Goal: Task Accomplishment & Management: Complete application form

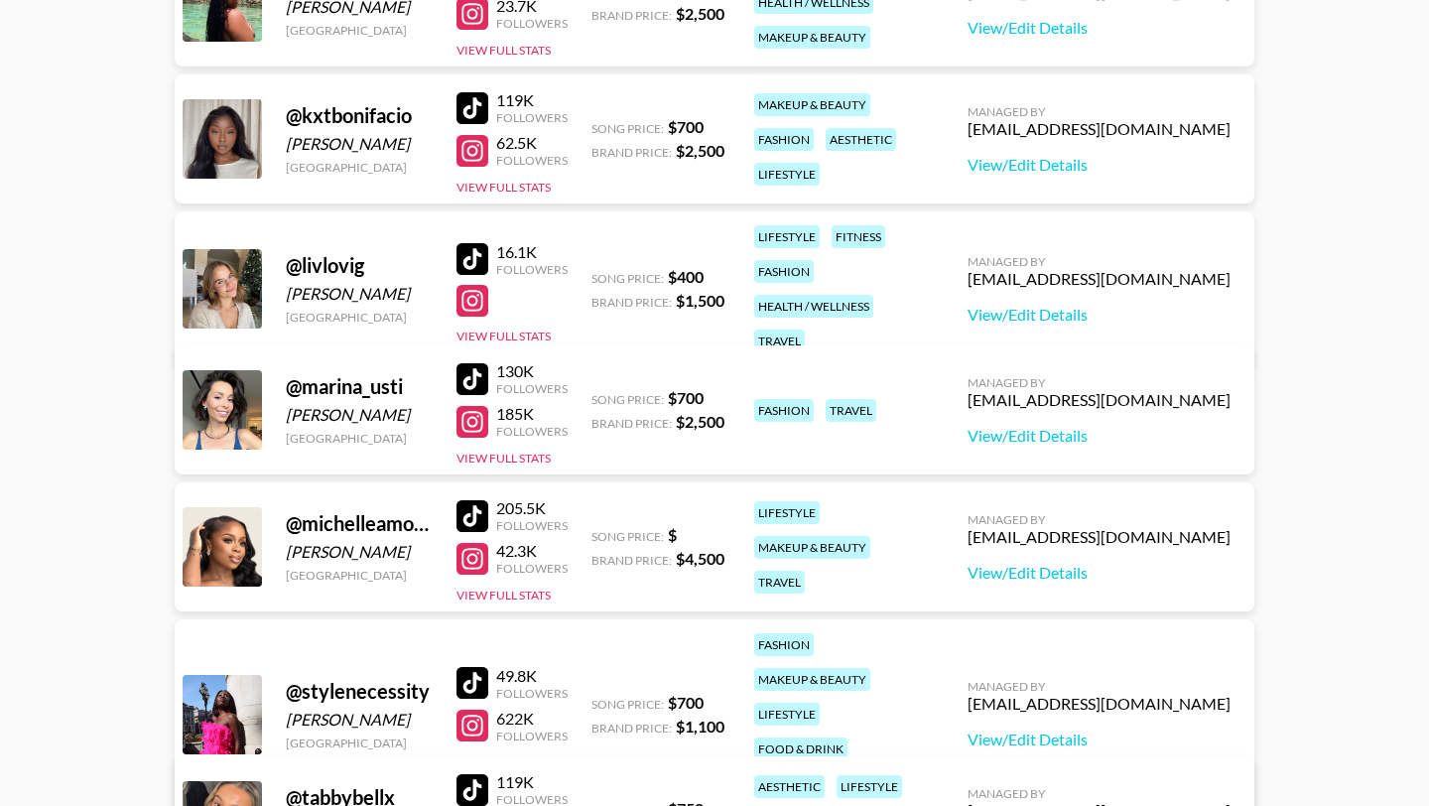
scroll to position [811, 0]
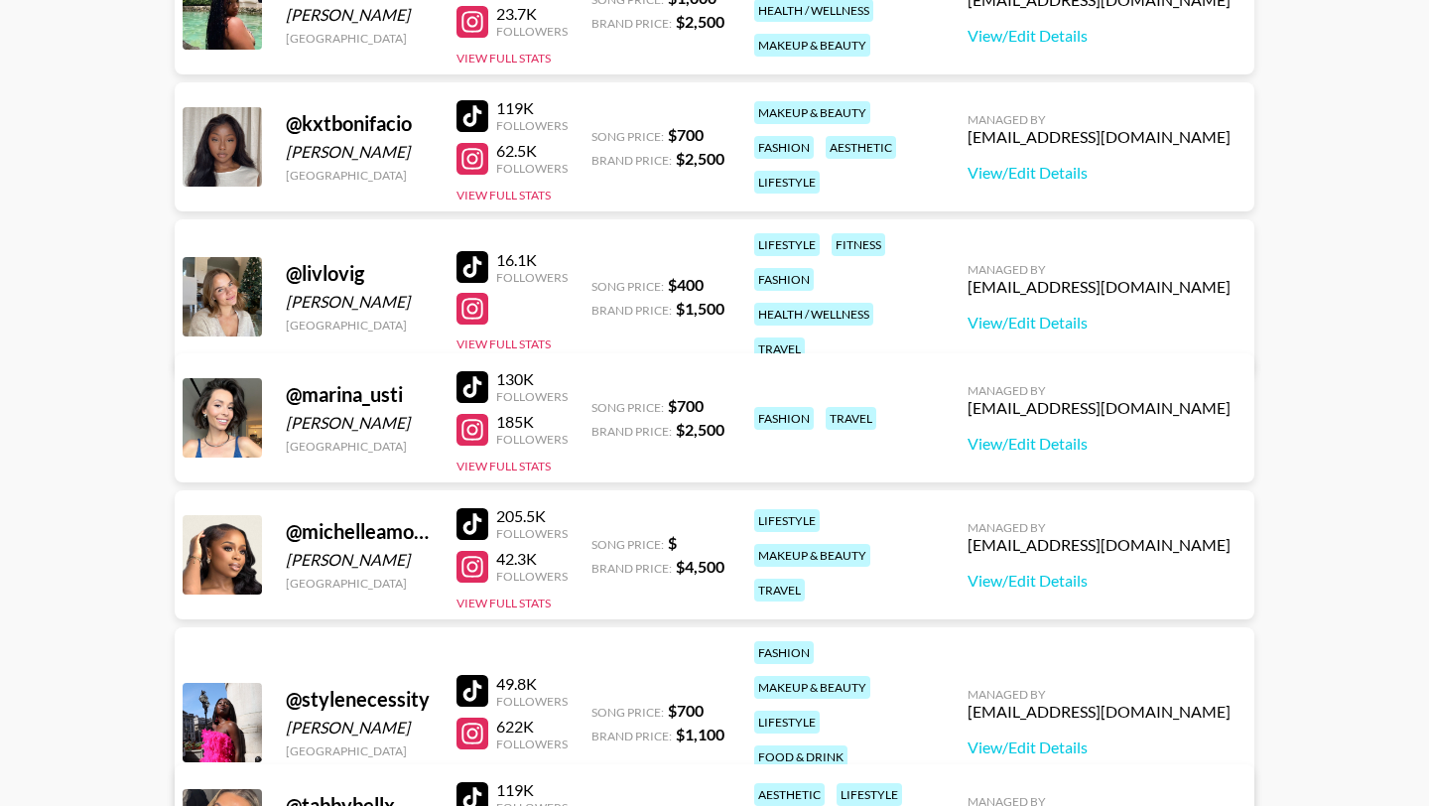
click at [484, 371] on div at bounding box center [472, 387] width 32 height 32
click at [471, 414] on div at bounding box center [472, 430] width 32 height 32
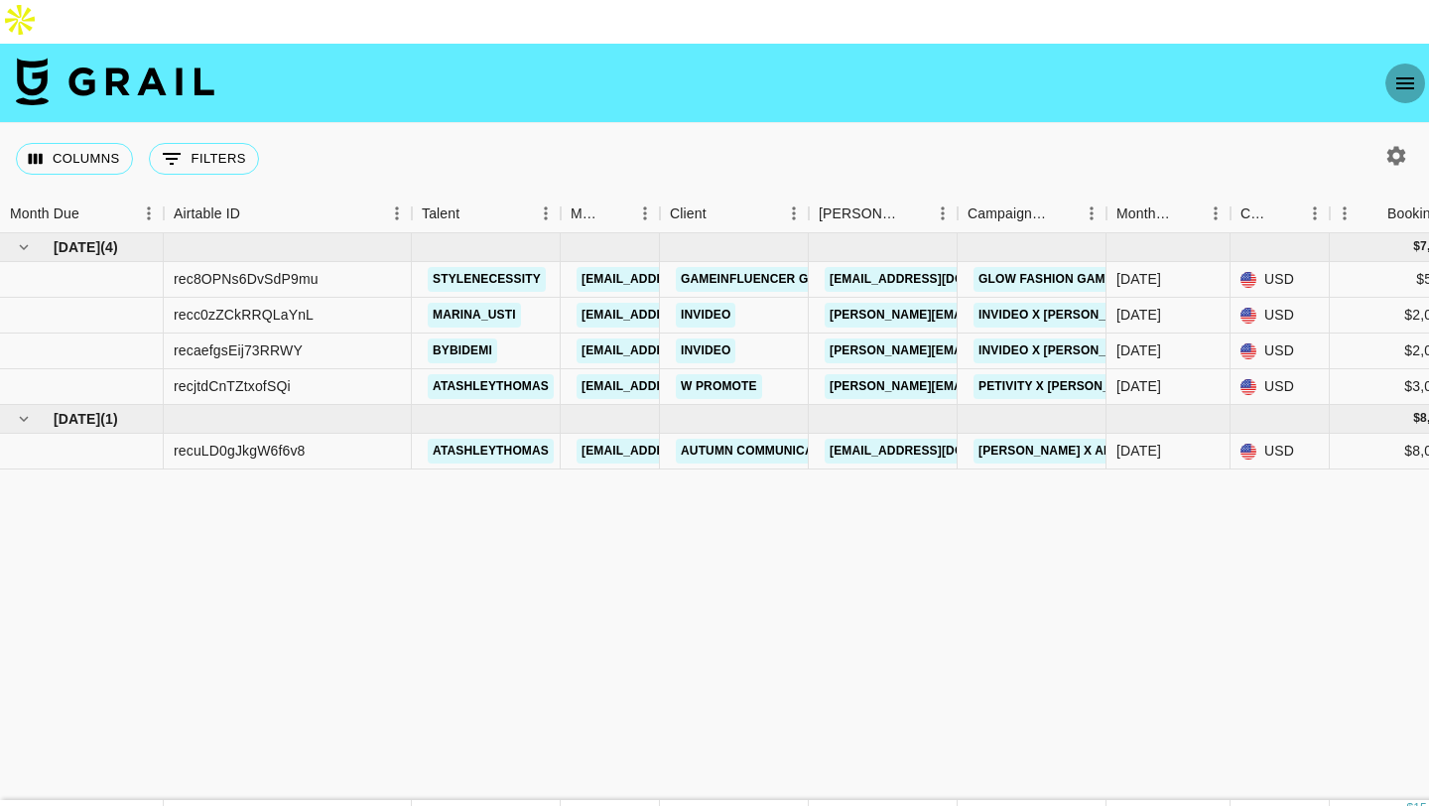
click at [1403, 77] on icon "open drawer" at bounding box center [1405, 83] width 18 height 12
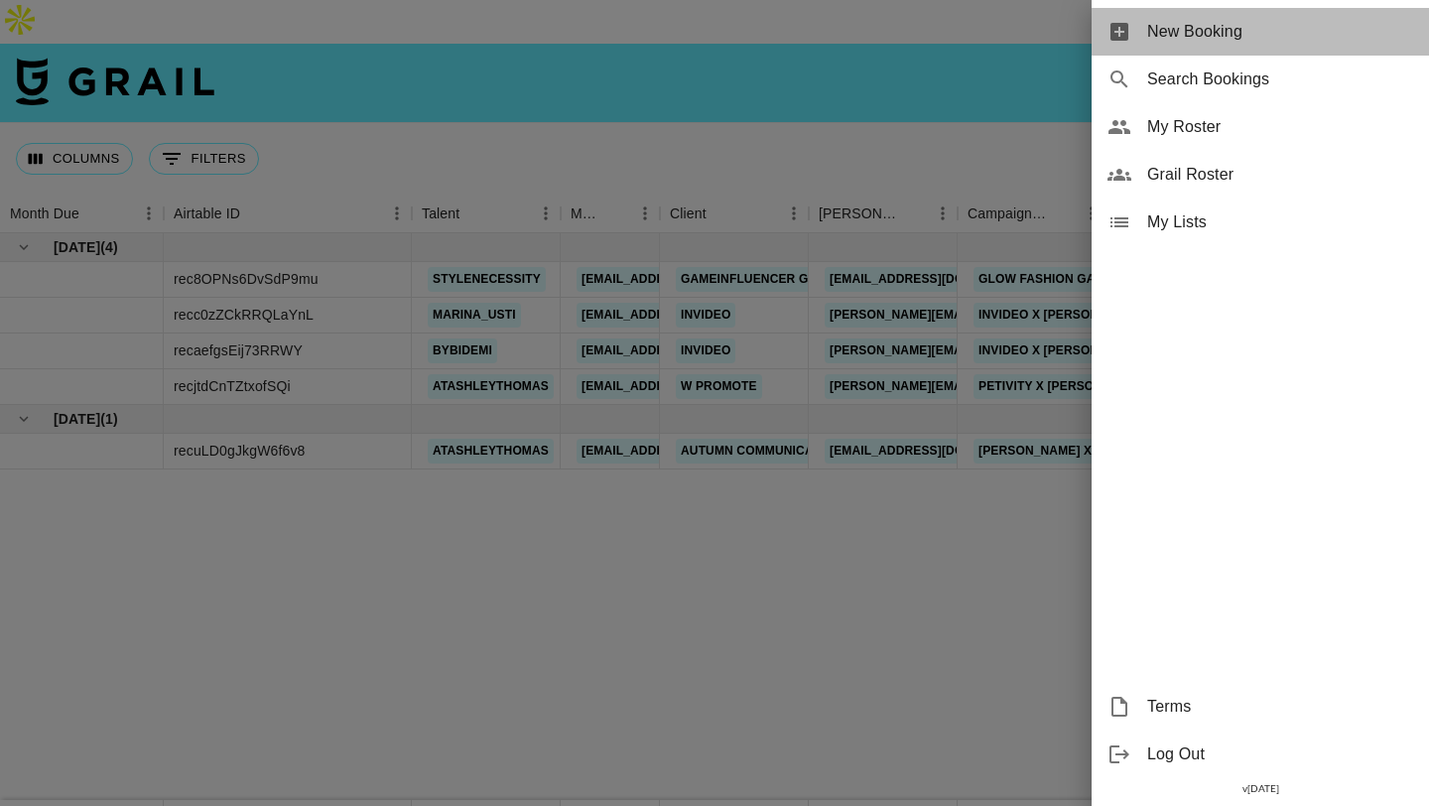
click at [1327, 36] on span "New Booking" at bounding box center [1280, 32] width 266 height 24
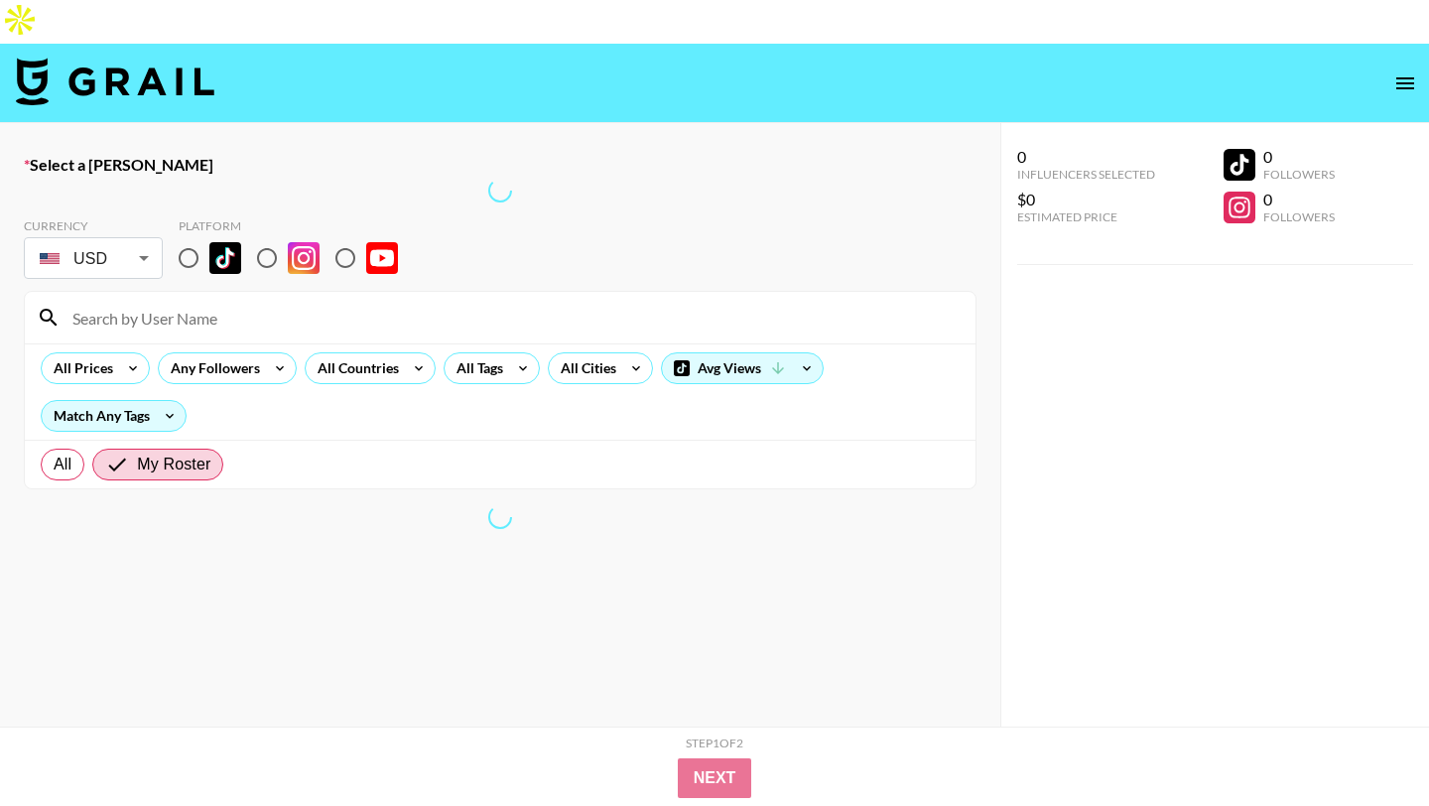
click at [265, 237] on input "radio" at bounding box center [267, 258] width 42 height 42
radio input "true"
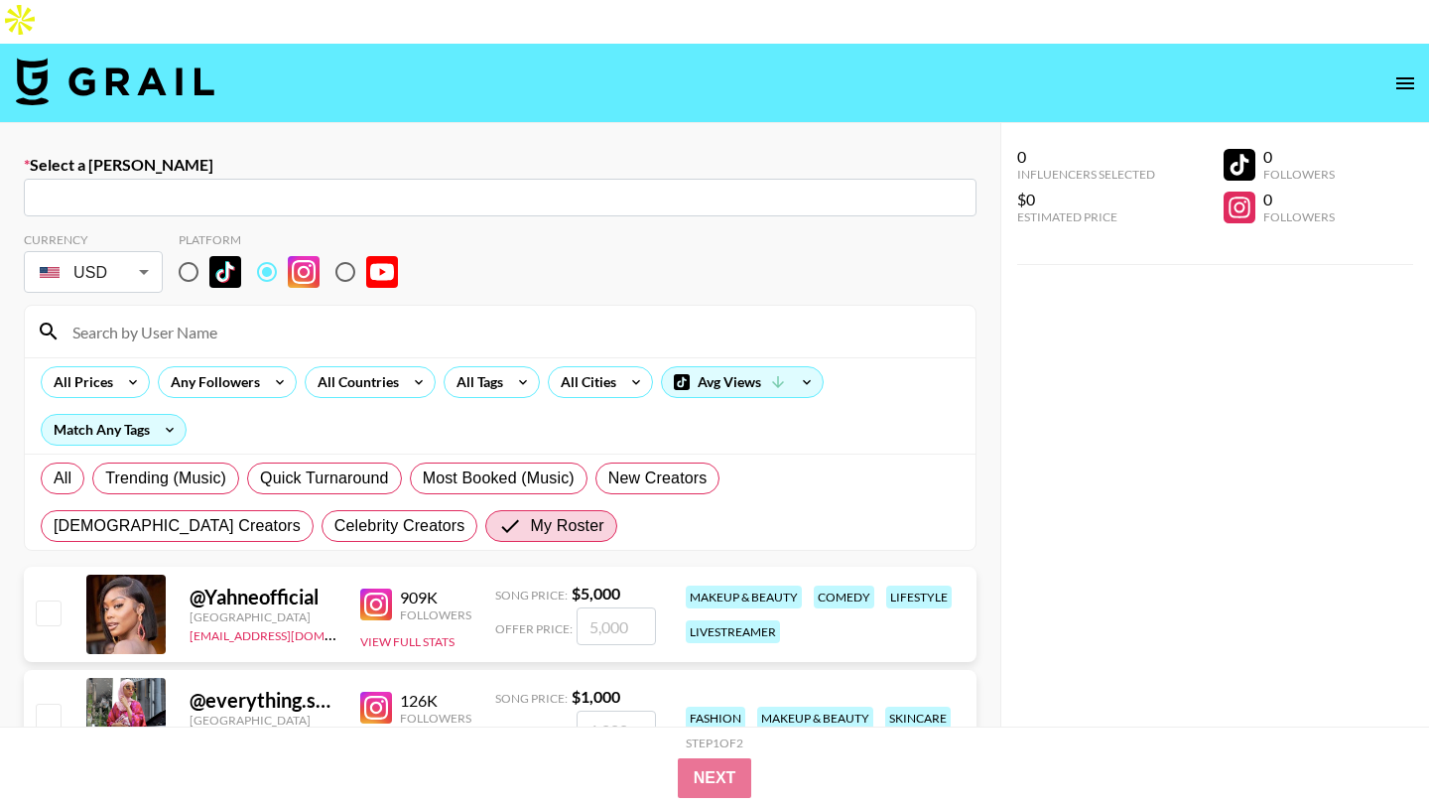
click at [302, 316] on input at bounding box center [512, 332] width 903 height 32
click at [485, 510] on label "My Roster" at bounding box center [550, 526] width 131 height 32
click at [498, 514] on input "My Roster" at bounding box center [514, 526] width 32 height 24
click at [229, 187] on input "text" at bounding box center [500, 198] width 929 height 23
click at [180, 187] on input "text" at bounding box center [500, 198] width 929 height 23
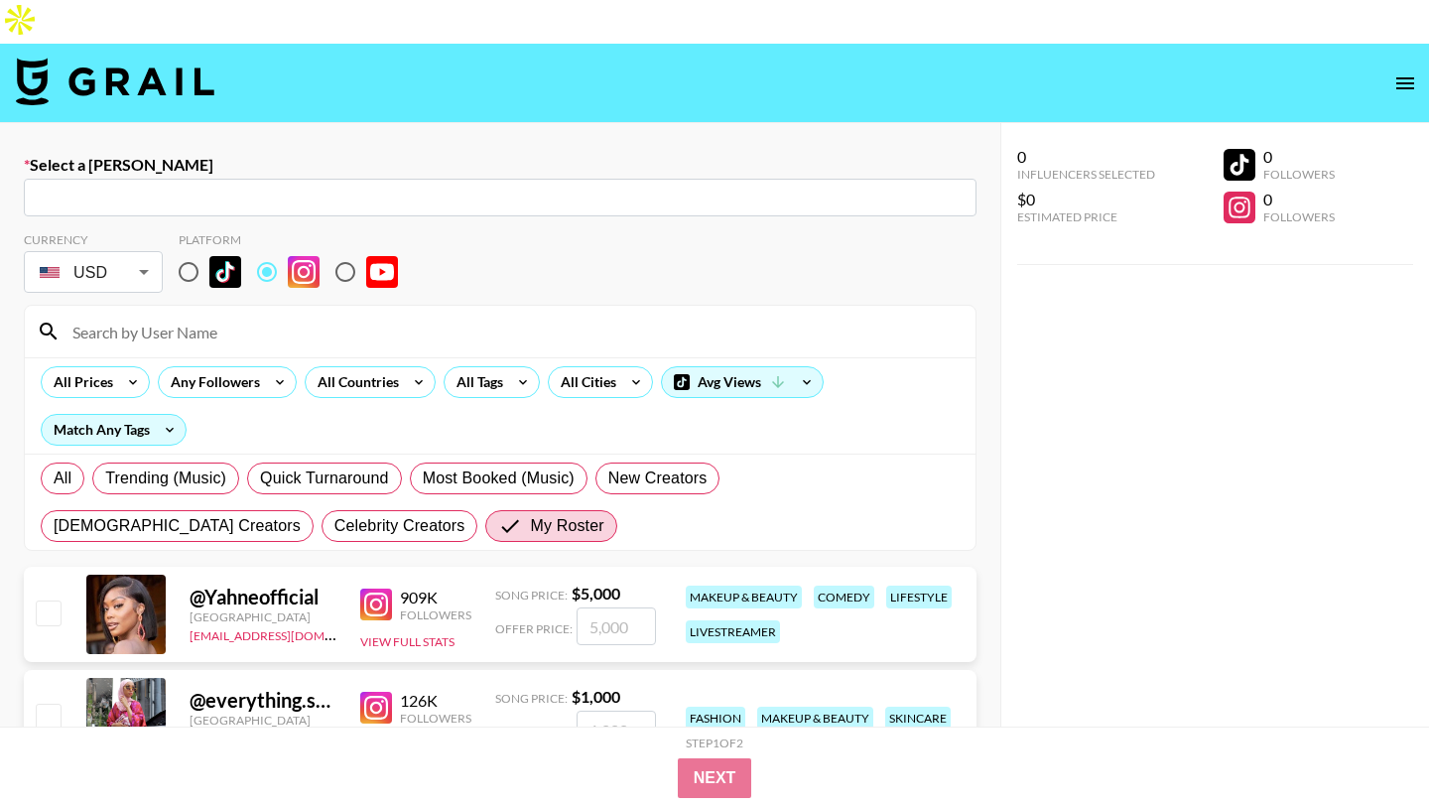
paste input "[PERSON_NAME][EMAIL_ADDRESS][DOMAIN_NAME]"
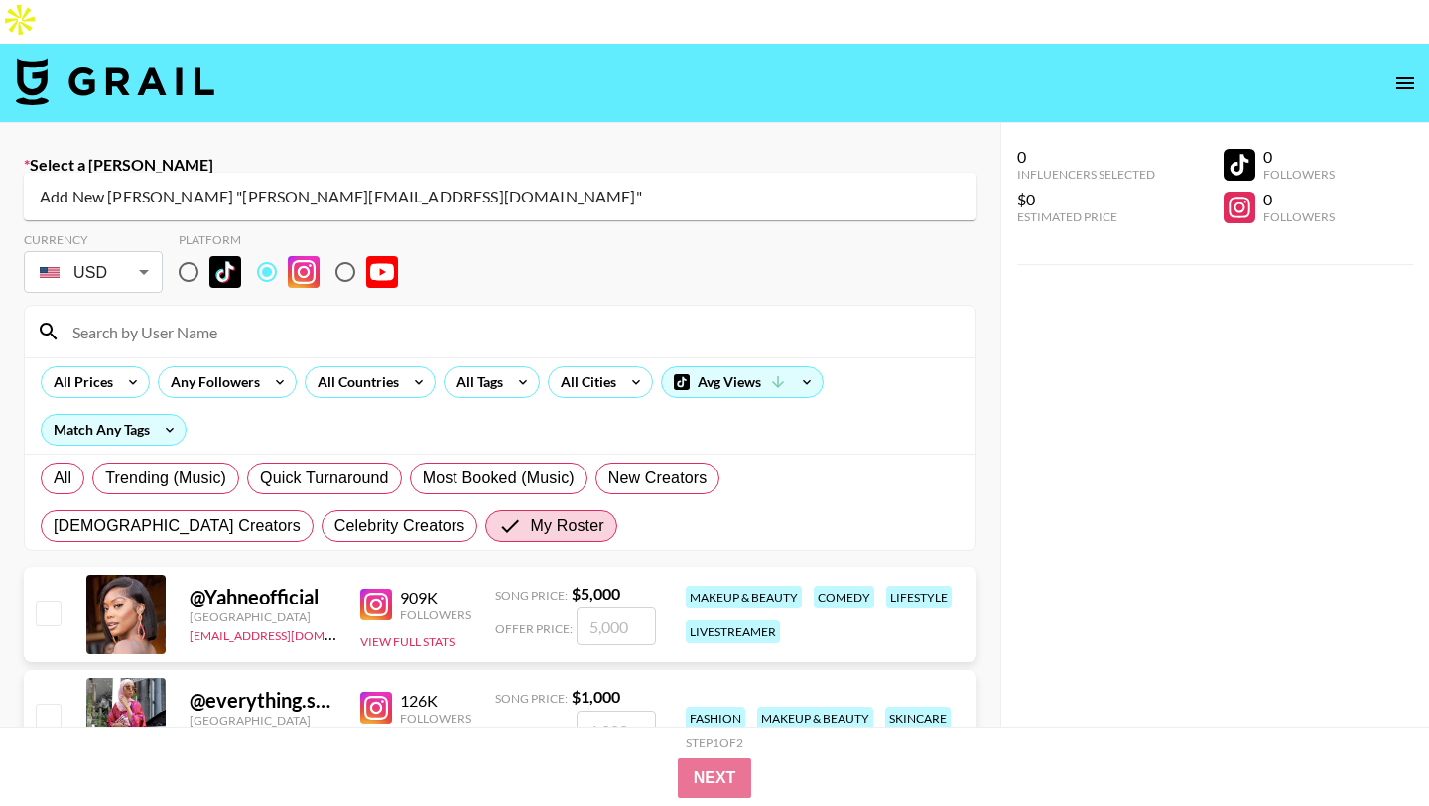
click at [326, 200] on li "Add New [PERSON_NAME] "[PERSON_NAME][EMAIL_ADDRESS][DOMAIN_NAME]"" at bounding box center [500, 197] width 953 height 32
type input "Add New [PERSON_NAME] "[PERSON_NAME][EMAIL_ADDRESS][DOMAIN_NAME]""
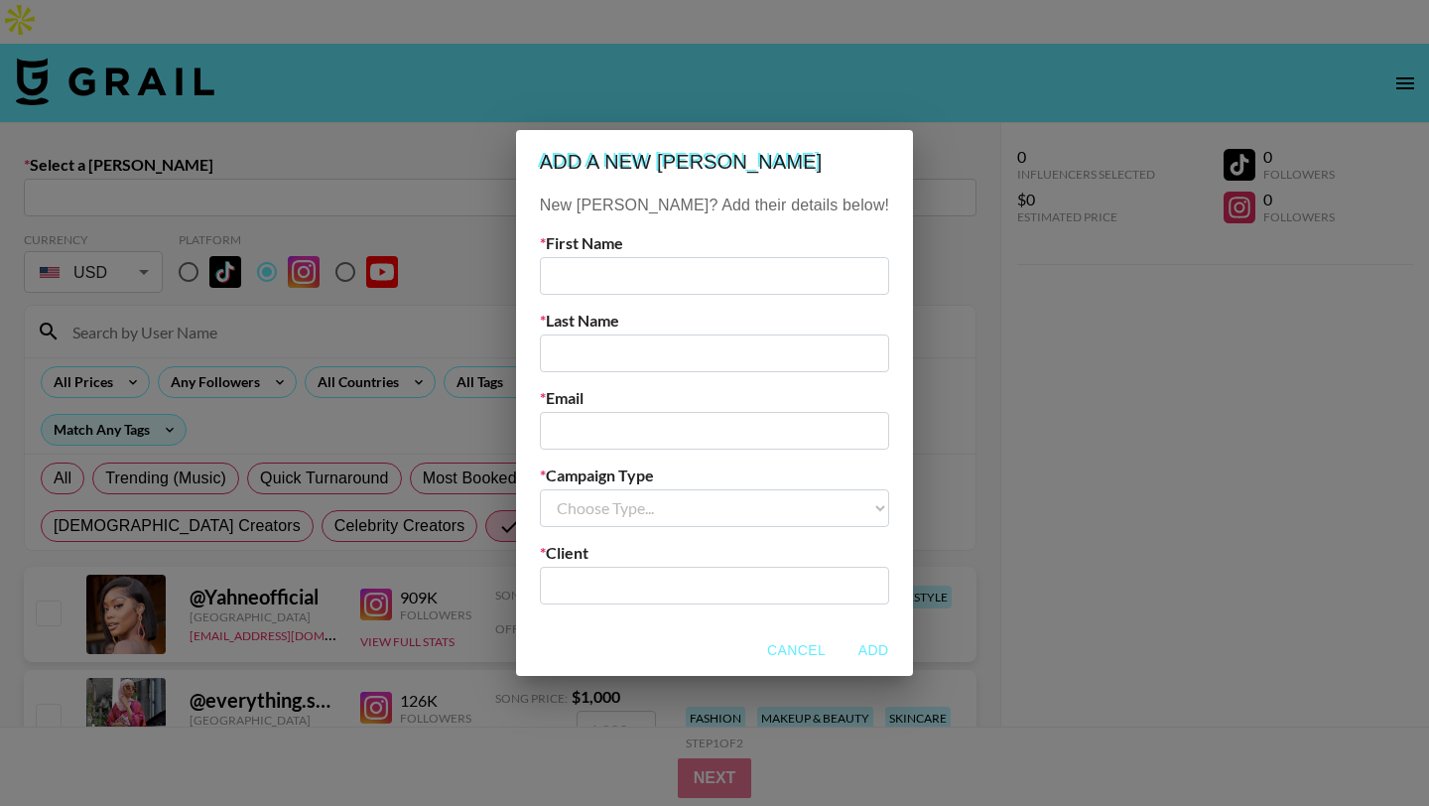
click at [649, 277] on input "text" at bounding box center [714, 276] width 349 height 38
type input "[PERSON_NAME]"
click at [618, 364] on input "text" at bounding box center [714, 353] width 349 height 38
type input "Fordham"
click at [613, 430] on input "email" at bounding box center [714, 431] width 349 height 38
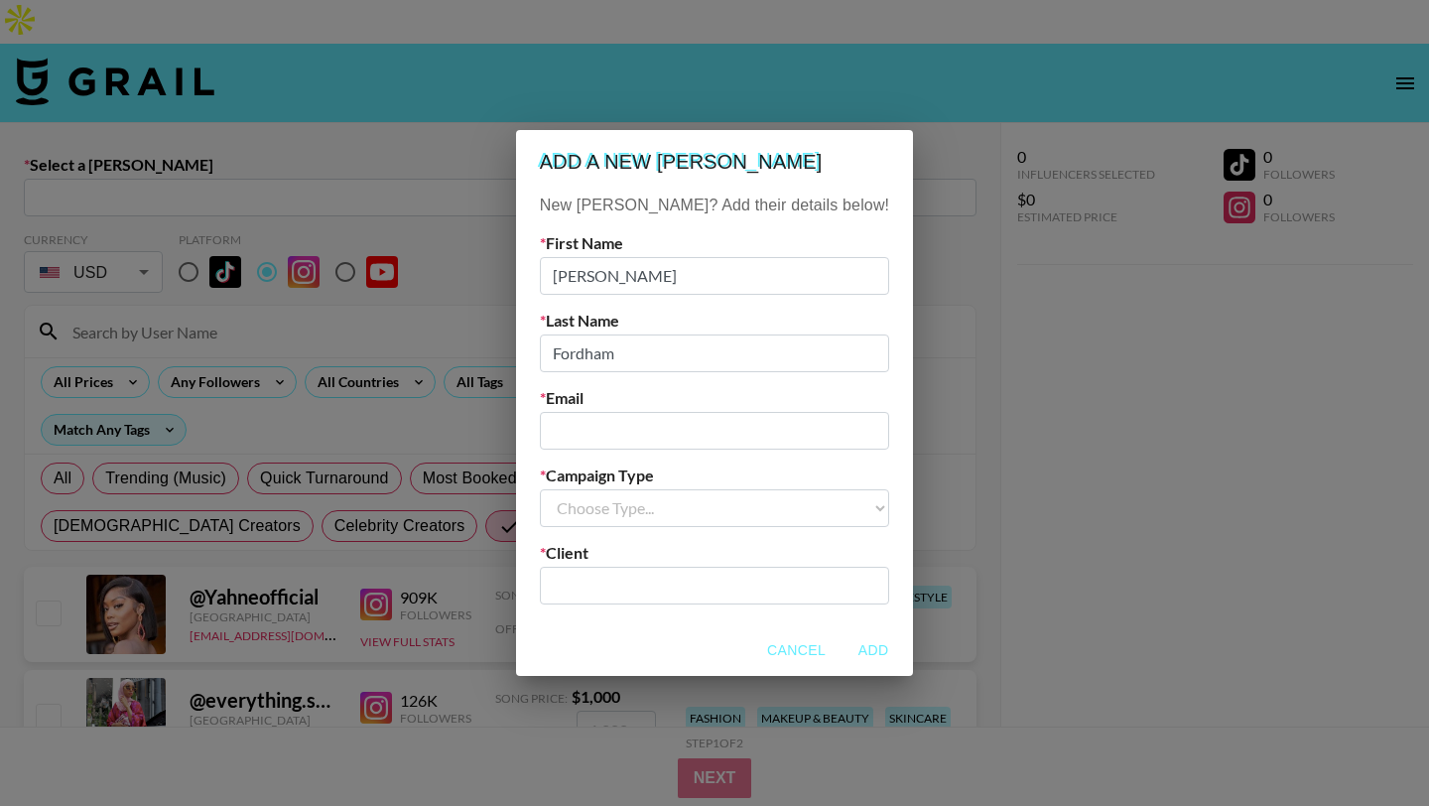
paste input "[PERSON_NAME][EMAIL_ADDRESS][DOMAIN_NAME]"
type input "[PERSON_NAME][EMAIL_ADDRESS][DOMAIN_NAME]"
click at [657, 515] on select "Choose Type... Song Promos Brand Promos" at bounding box center [714, 508] width 349 height 38
select select "Brand"
click at [684, 591] on input "text" at bounding box center [714, 585] width 325 height 23
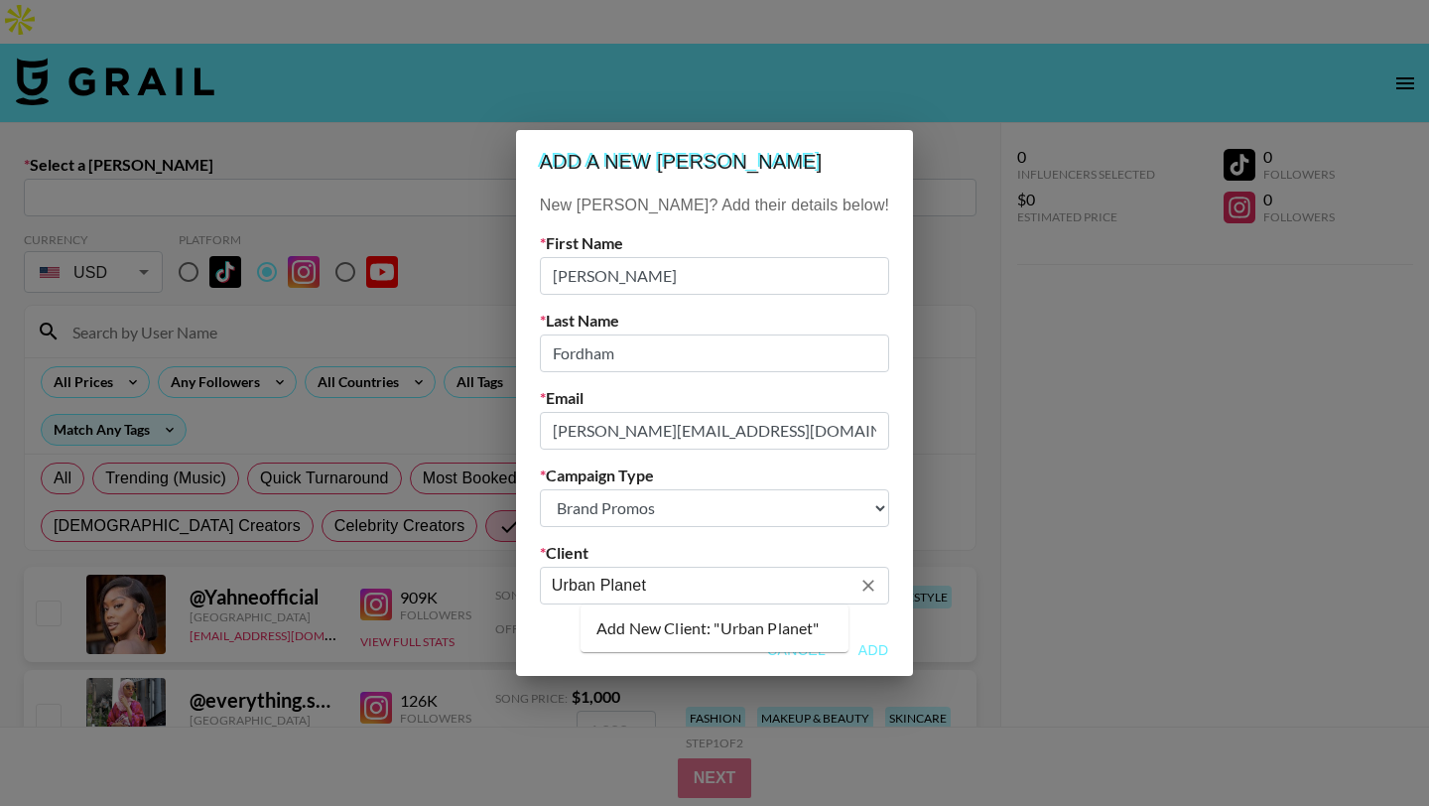
click at [669, 629] on li "Add New Client: "Urban Planet"" at bounding box center [714, 628] width 268 height 32
type input "Urban Planet"
click at [841, 643] on button "Add" at bounding box center [873, 650] width 64 height 37
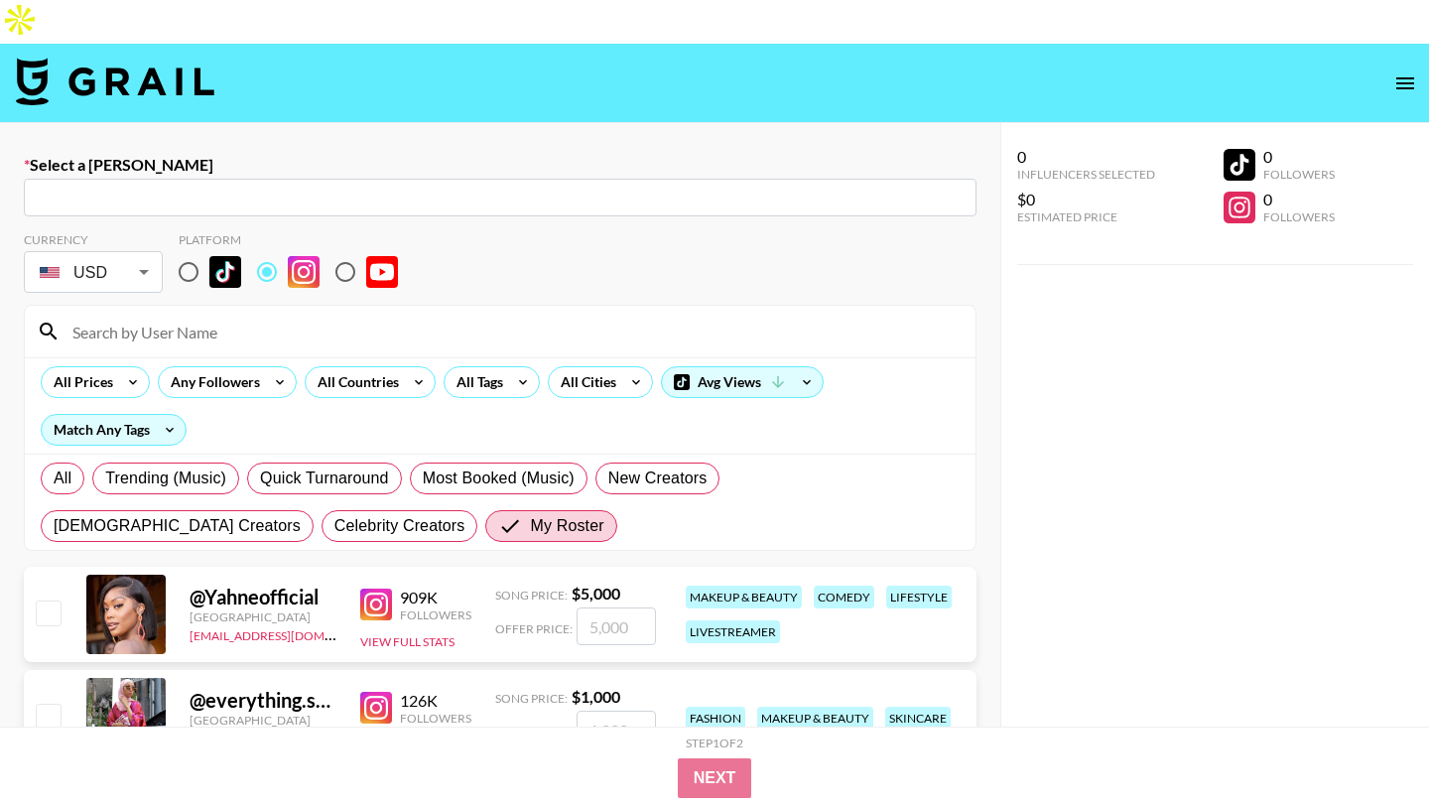
click at [375, 187] on input "text" at bounding box center [500, 198] width 929 height 23
paste input "[PERSON_NAME][EMAIL_ADDRESS][DOMAIN_NAME]"
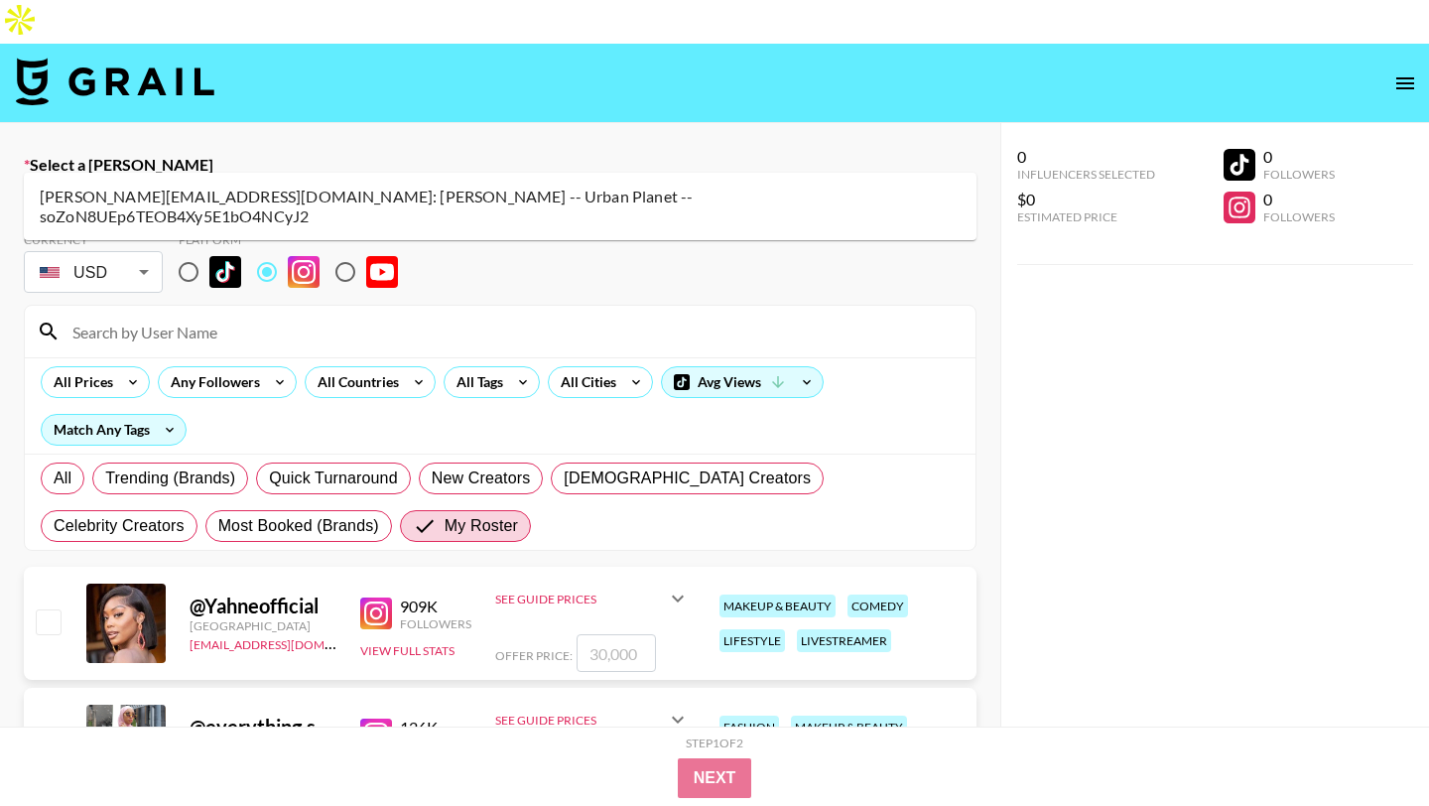
click at [405, 187] on li "[PERSON_NAME][EMAIL_ADDRESS][DOMAIN_NAME]: [PERSON_NAME] -- Urban Planet -- soZ…" at bounding box center [500, 207] width 953 height 52
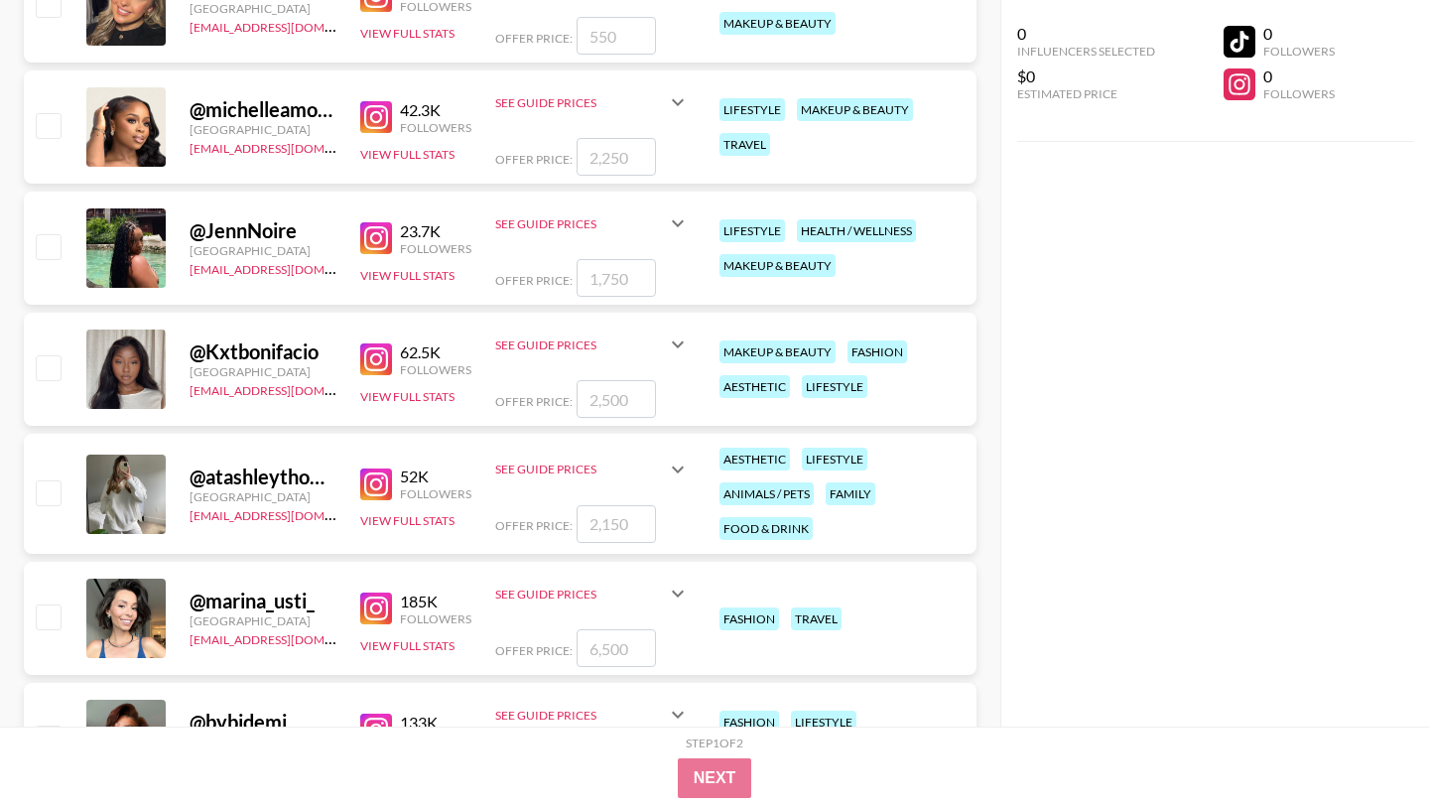
scroll to position [1003, 0]
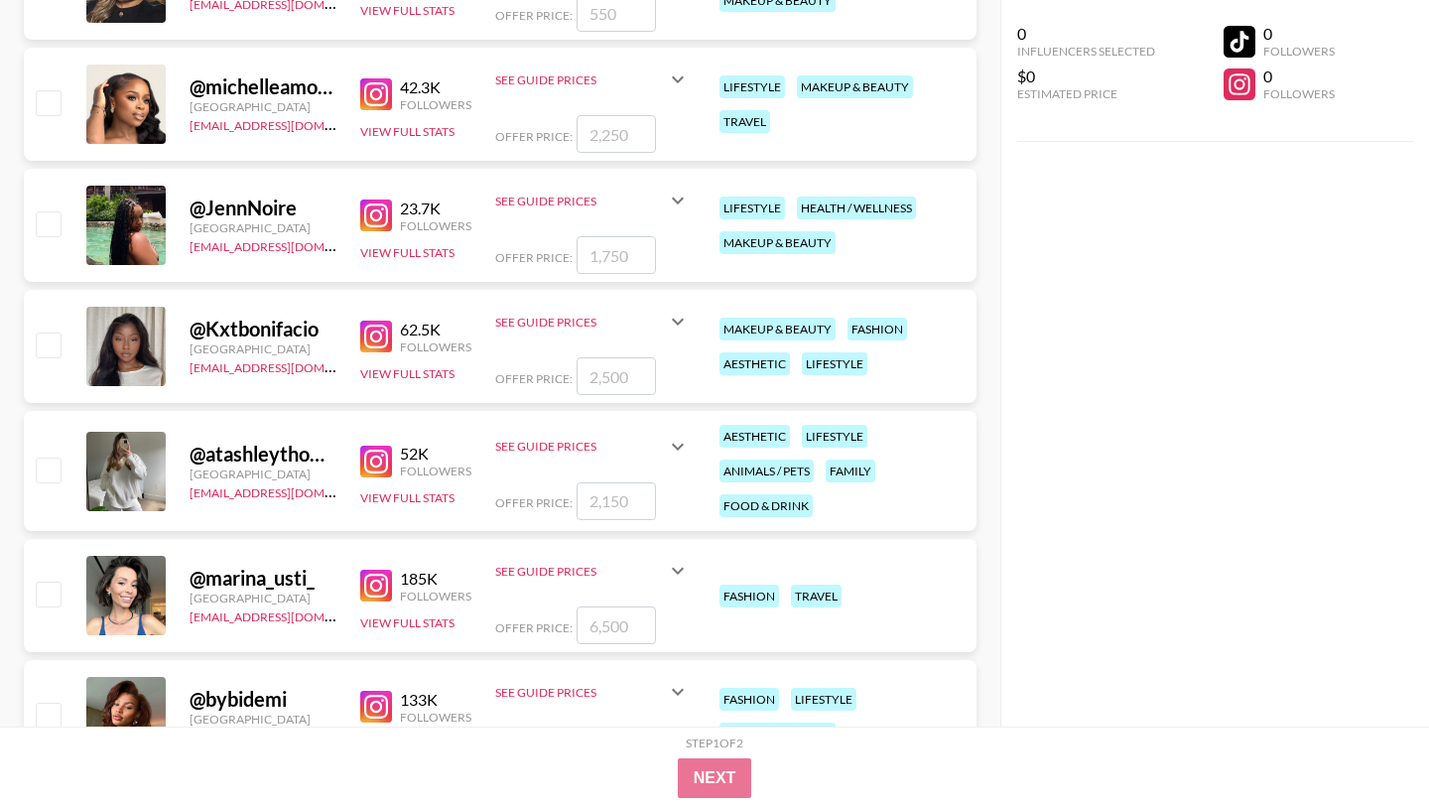
type input "[PERSON_NAME][EMAIL_ADDRESS][DOMAIN_NAME]: [PERSON_NAME] -- Urban Planet -- soZ…"
click at [54, 332] on input "checkbox" at bounding box center [48, 344] width 24 height 24
checkbox input "true"
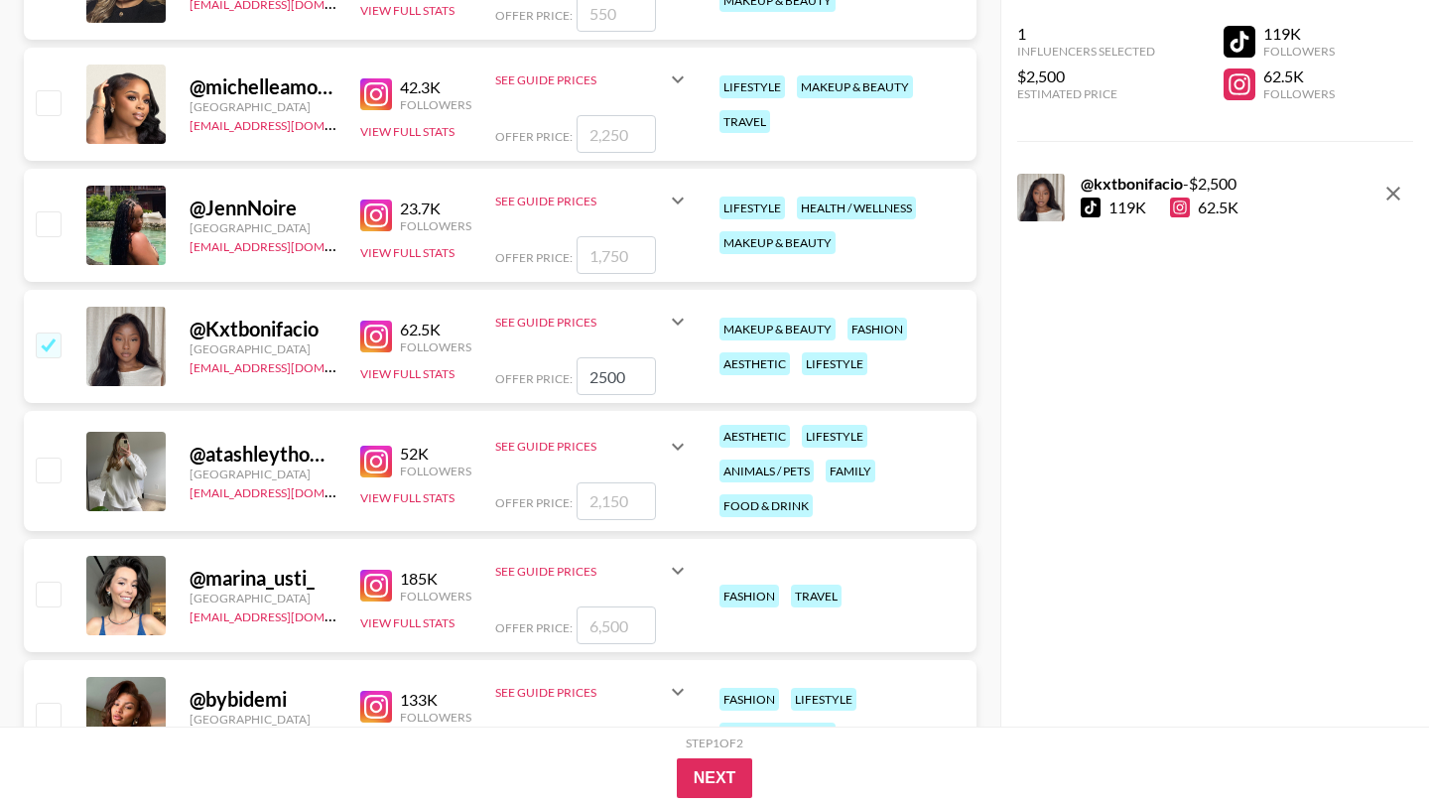
drag, startPoint x: 596, startPoint y: 335, endPoint x: 576, endPoint y: 334, distance: 20.9
click at [577, 357] on input "2500" at bounding box center [616, 376] width 79 height 38
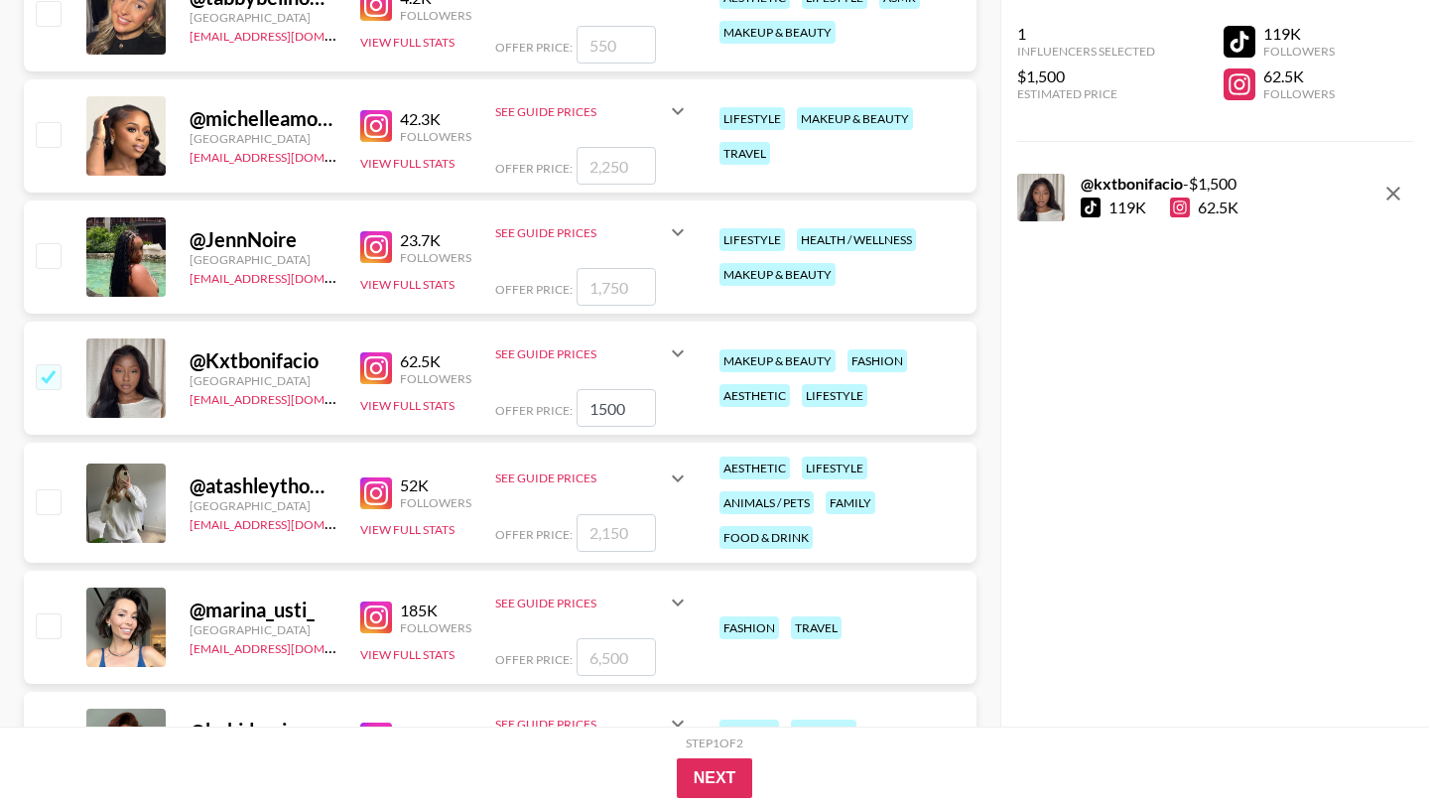
scroll to position [969, 0]
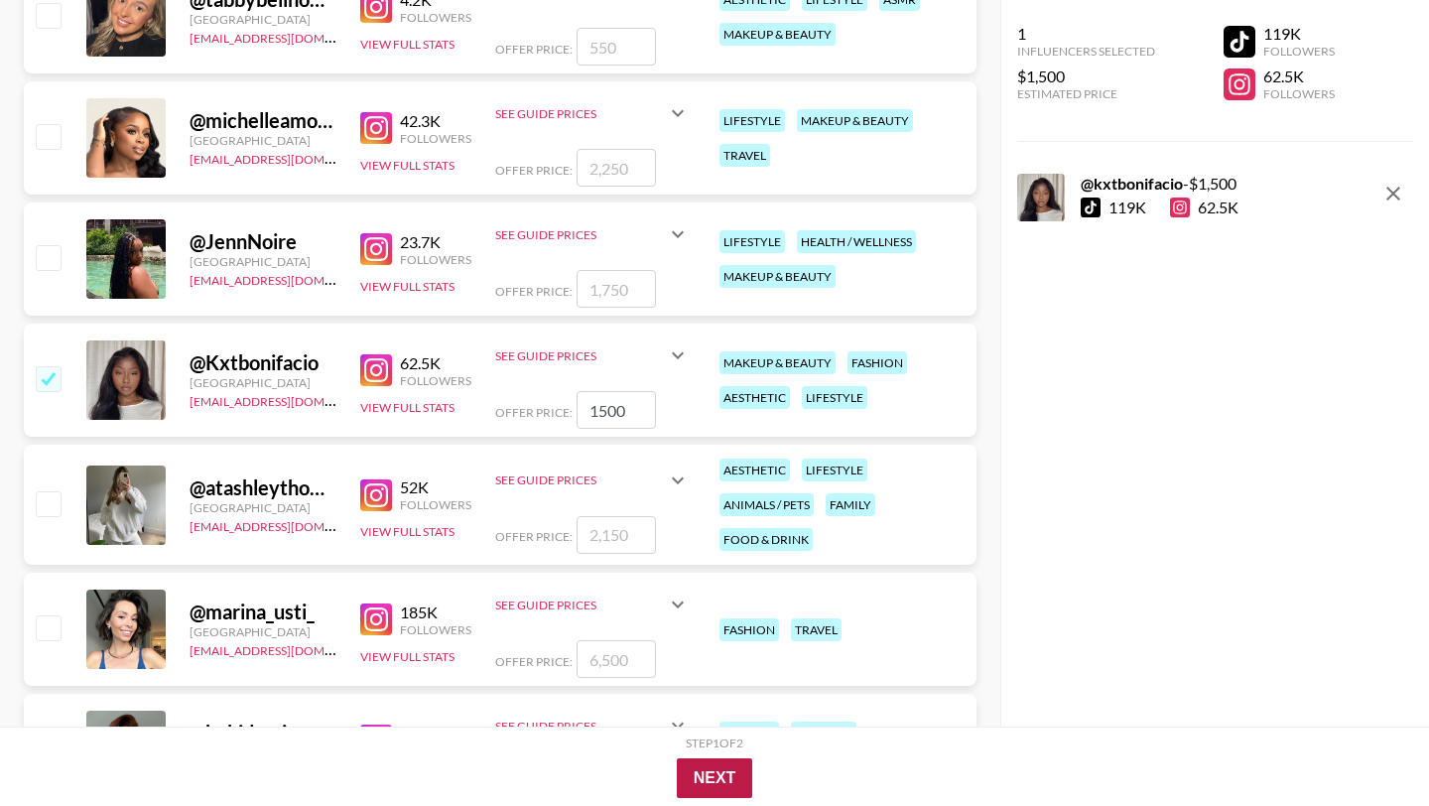
type input "1500"
click at [727, 778] on button "Next" at bounding box center [715, 778] width 76 height 40
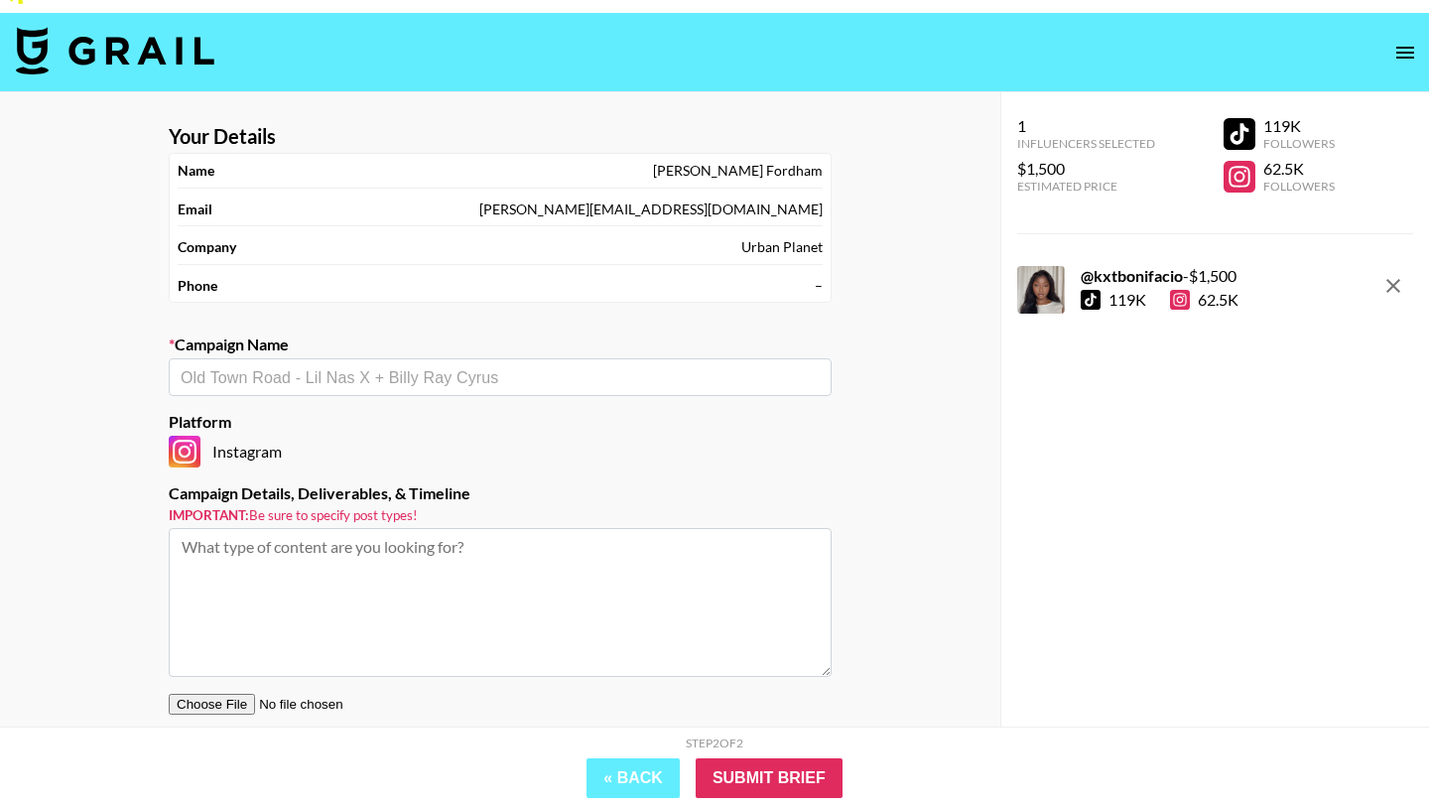
scroll to position [0, 0]
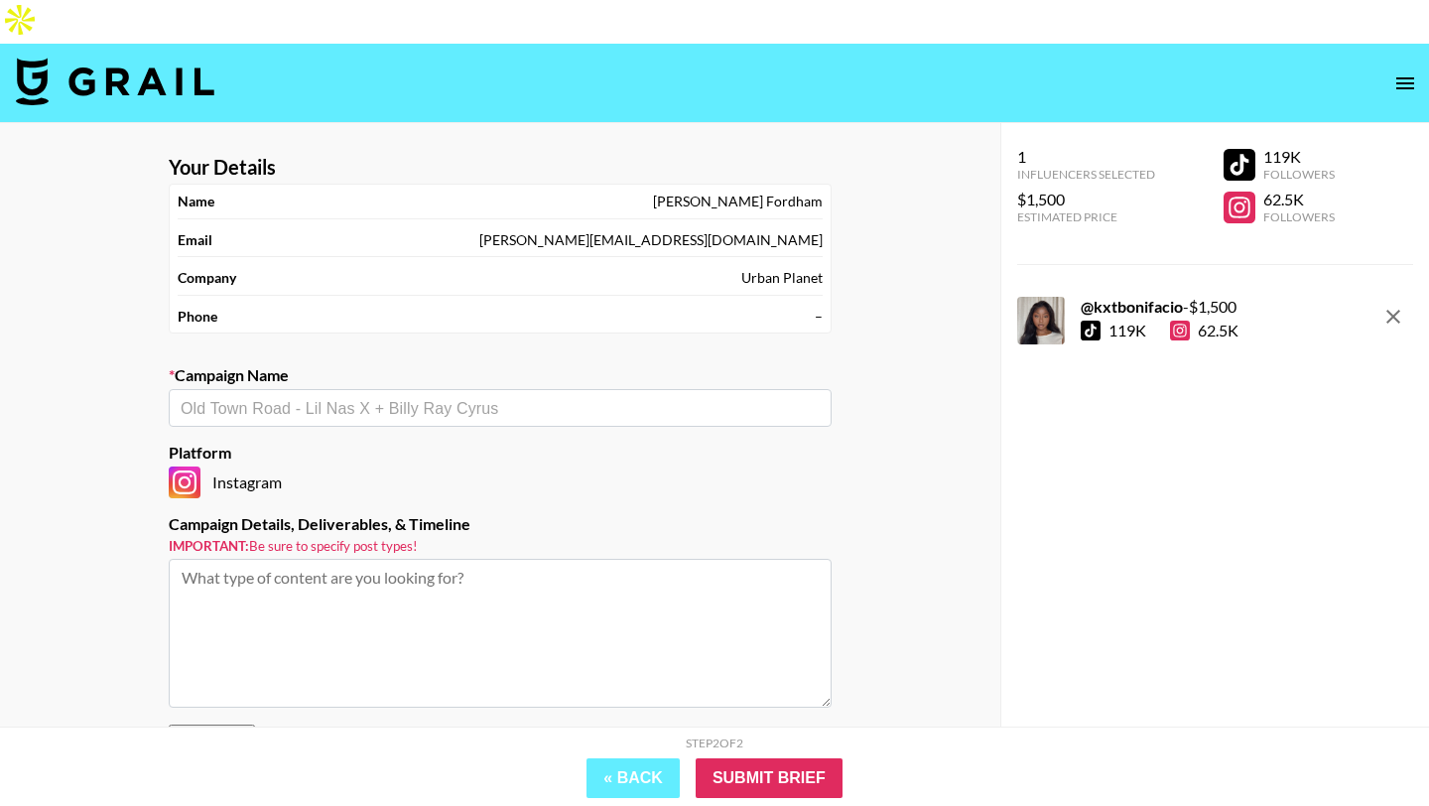
click at [411, 397] on input "text" at bounding box center [500, 408] width 639 height 23
type input "Urban Planet x Kat"
click at [450, 397] on input "text" at bounding box center [500, 408] width 639 height 23
click at [467, 397] on input "text" at bounding box center [500, 408] width 639 height 23
click at [469, 405] on li "Add New Campaign: "Urban Planet x Kat"" at bounding box center [500, 407] width 663 height 32
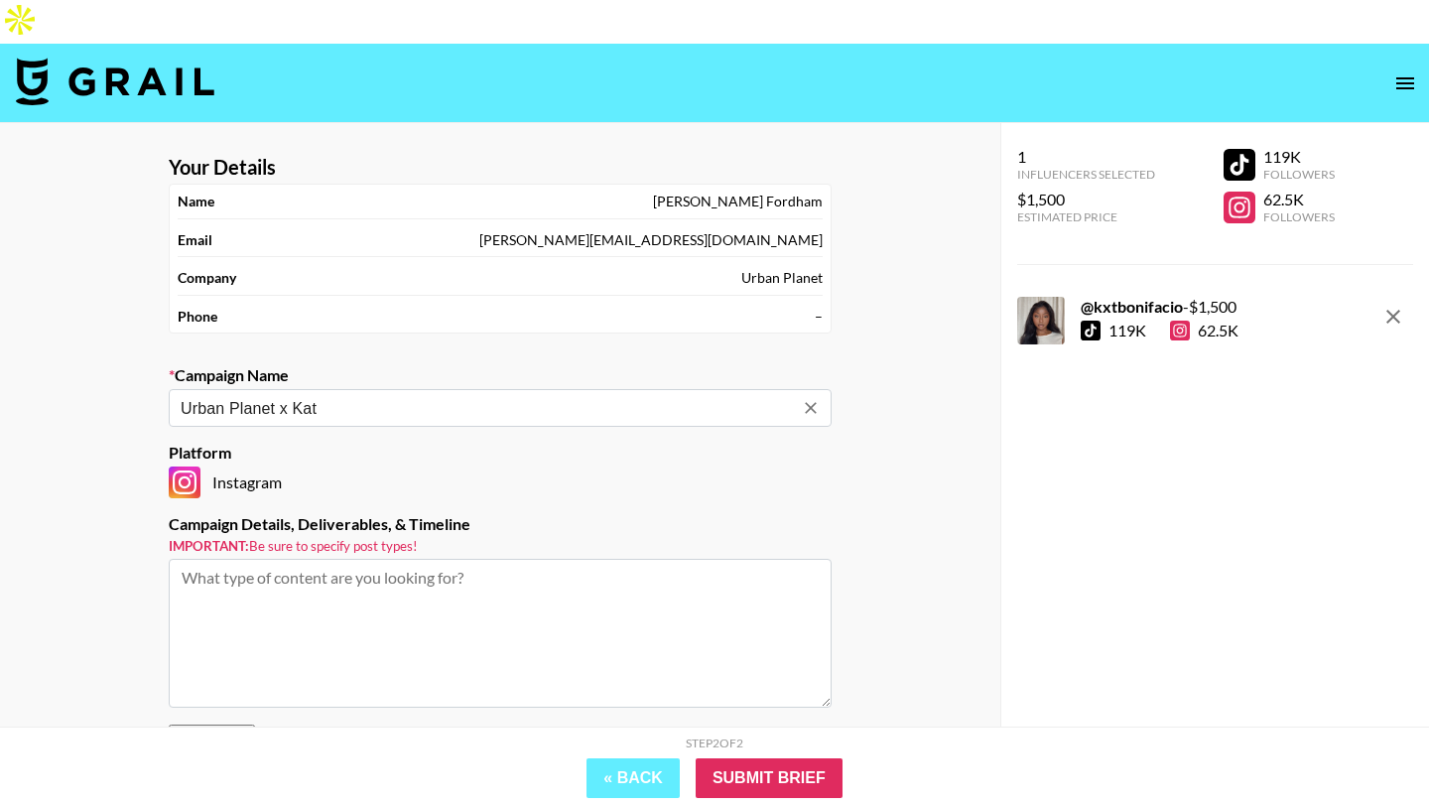
type input "Urban Planet x Kat"
click at [363, 559] on textarea at bounding box center [500, 633] width 663 height 149
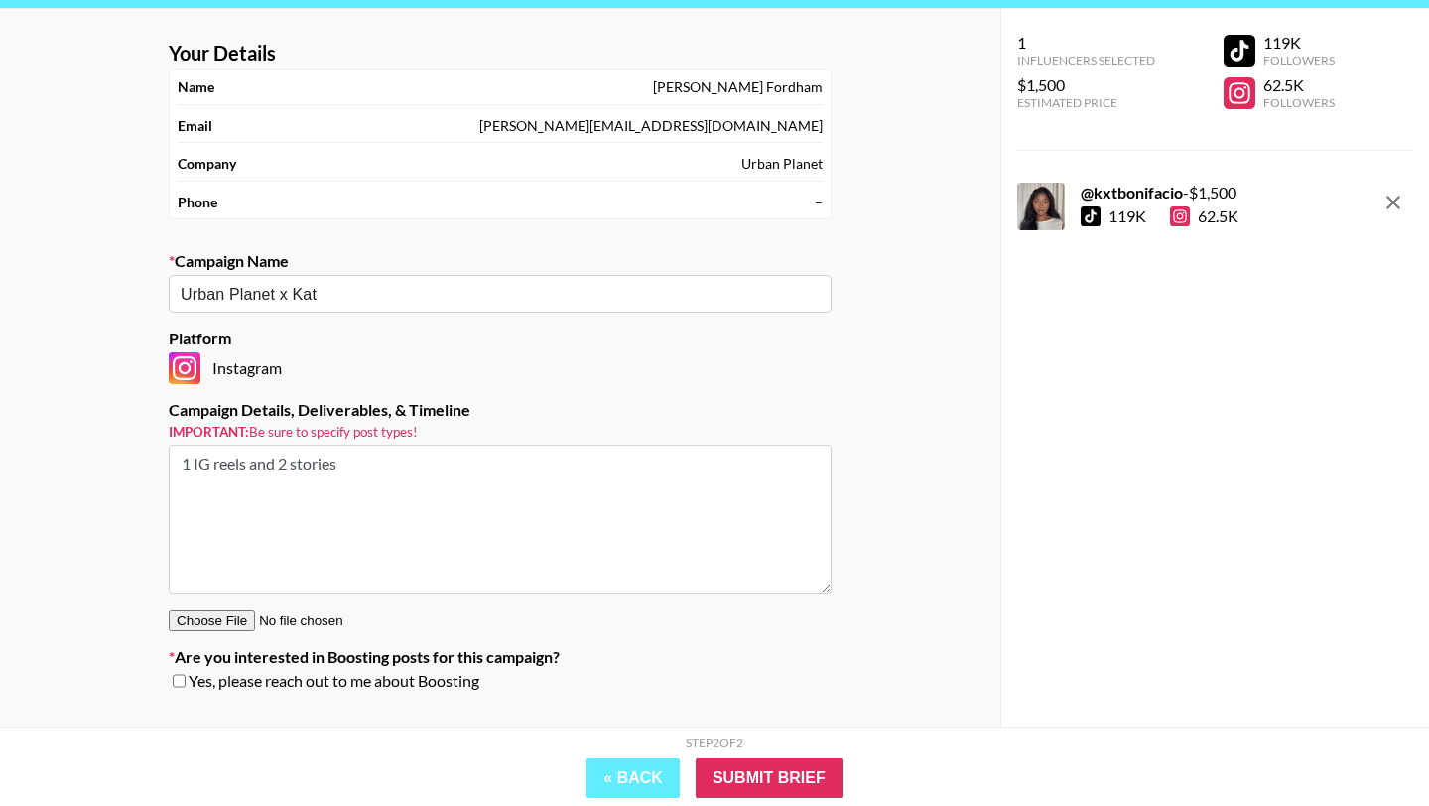
type textarea "1 IG reels and 2 stories"
click at [231, 610] on input "file" at bounding box center [294, 620] width 251 height 21
type input "C:\fakepath\📣 UP IG Creative Brief [DATE].pdf"
click at [759, 778] on input "Submit Brief" at bounding box center [769, 778] width 147 height 40
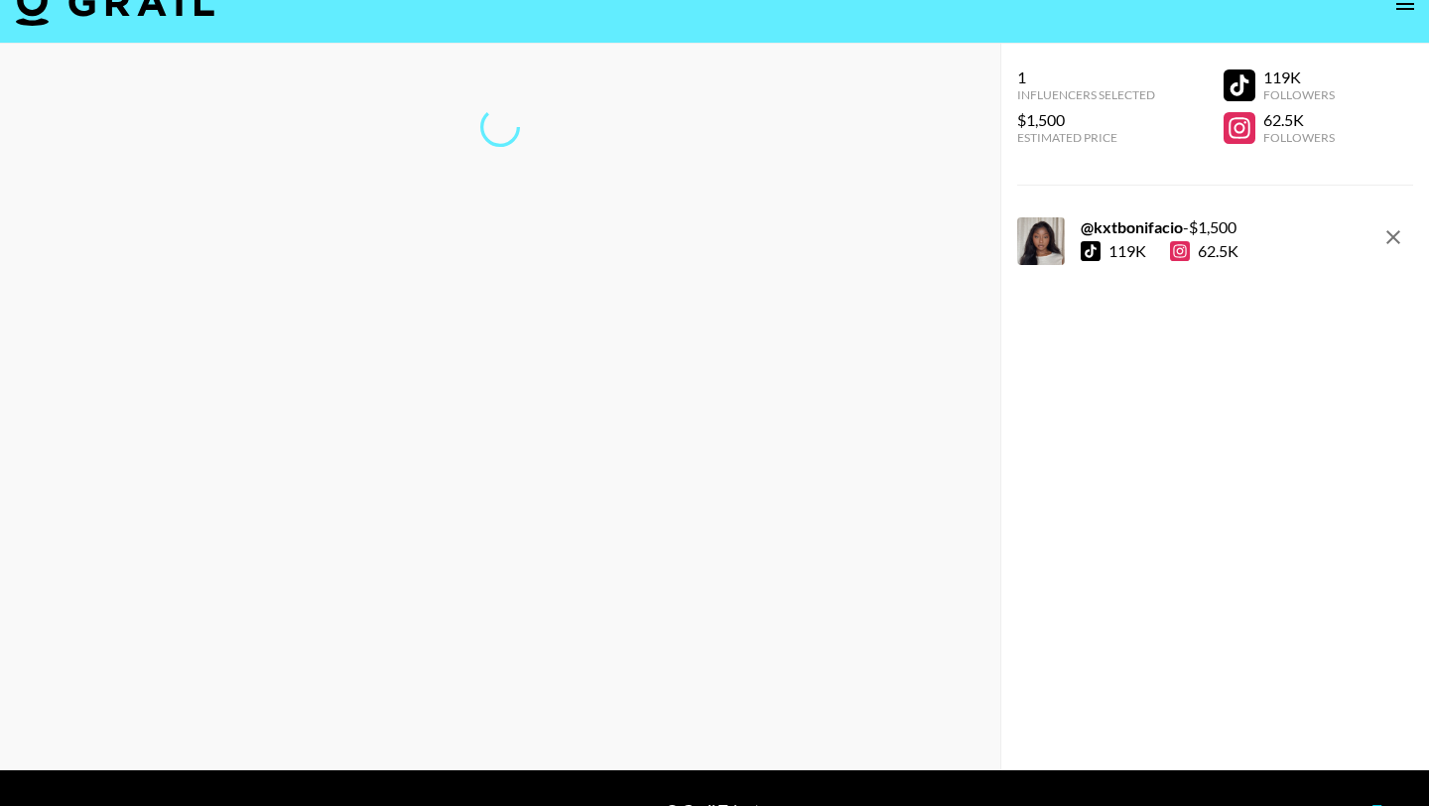
click at [745, 603] on div at bounding box center [500, 407] width 1000 height 726
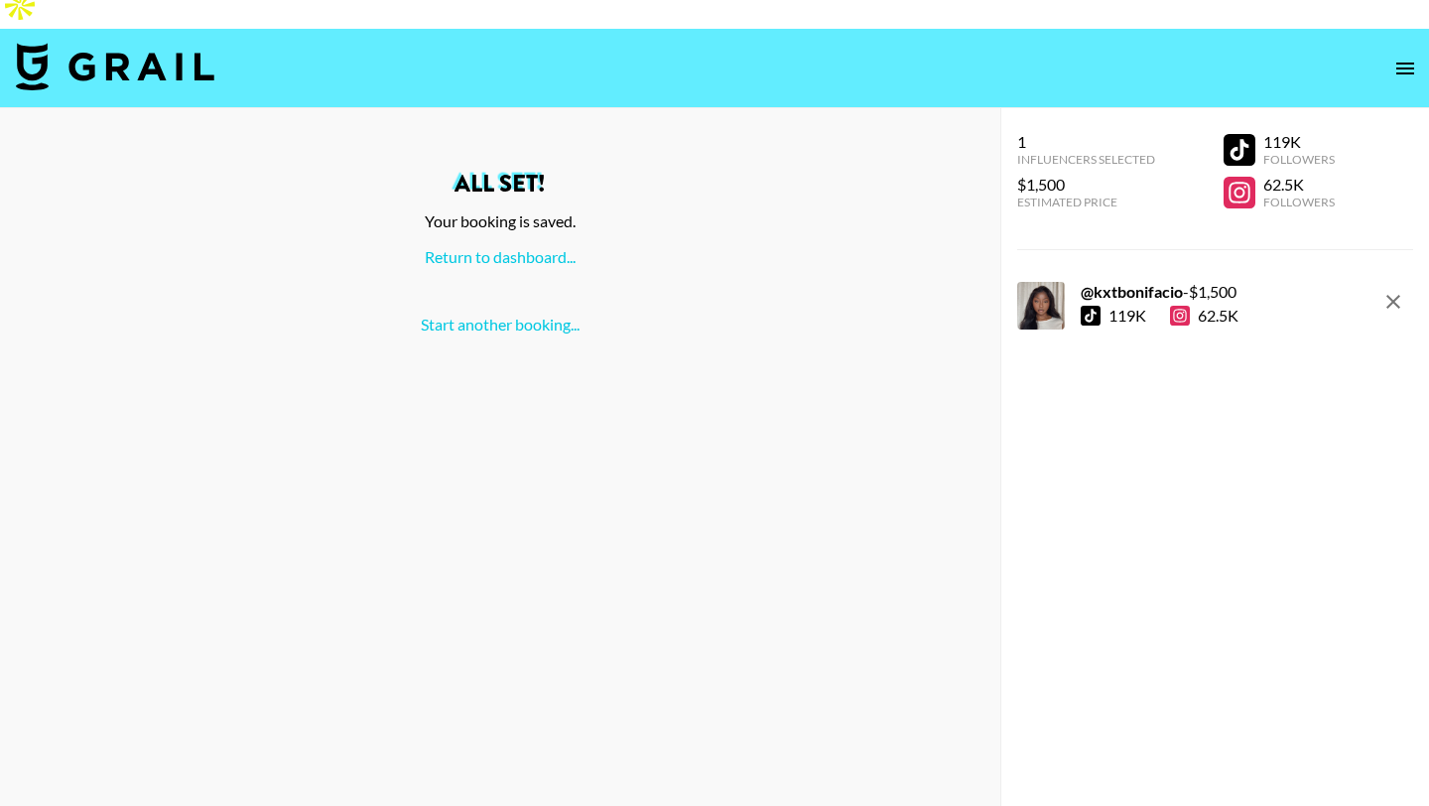
scroll to position [0, 0]
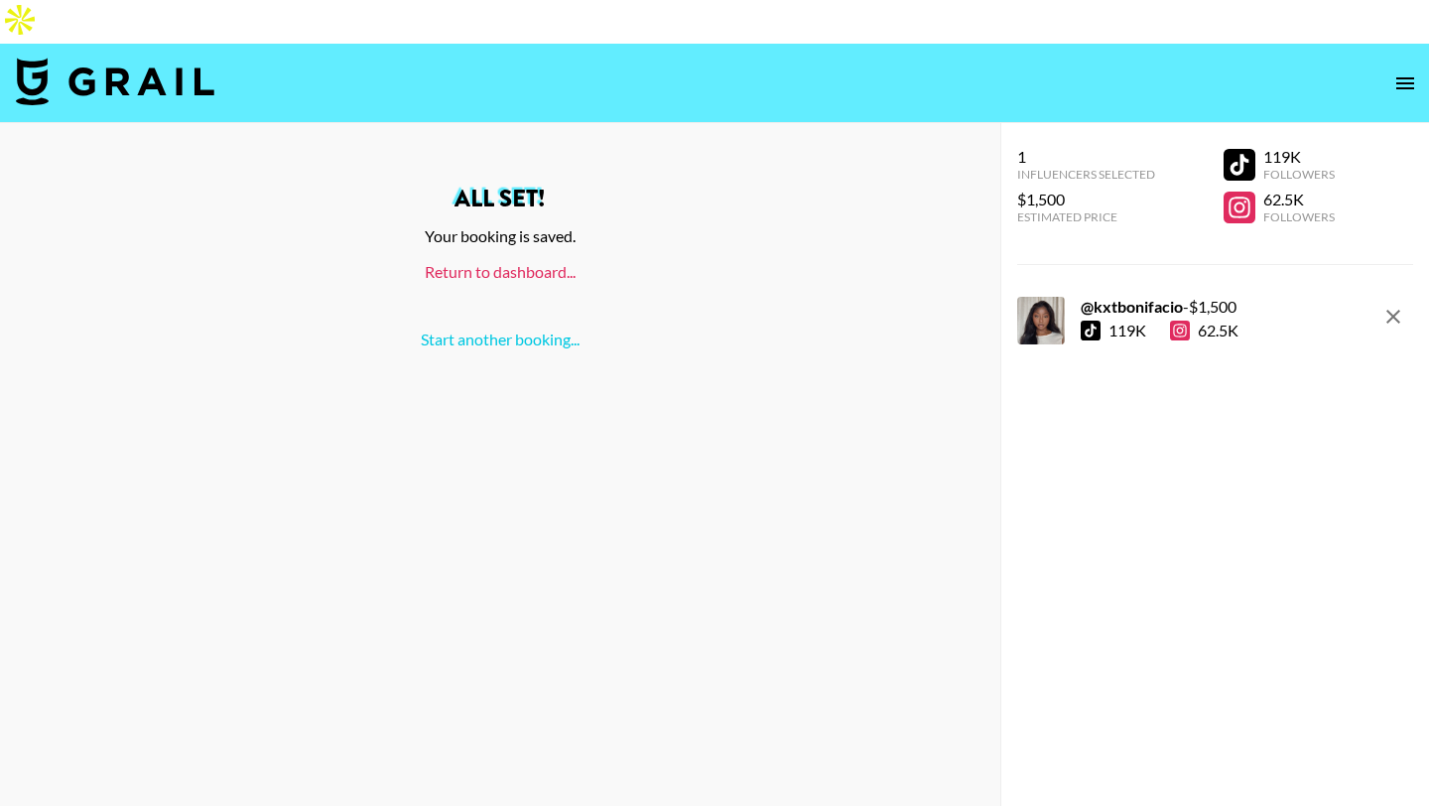
click at [502, 262] on link "Return to dashboard..." at bounding box center [500, 271] width 151 height 19
